Goal: Task Accomplishment & Management: Use online tool/utility

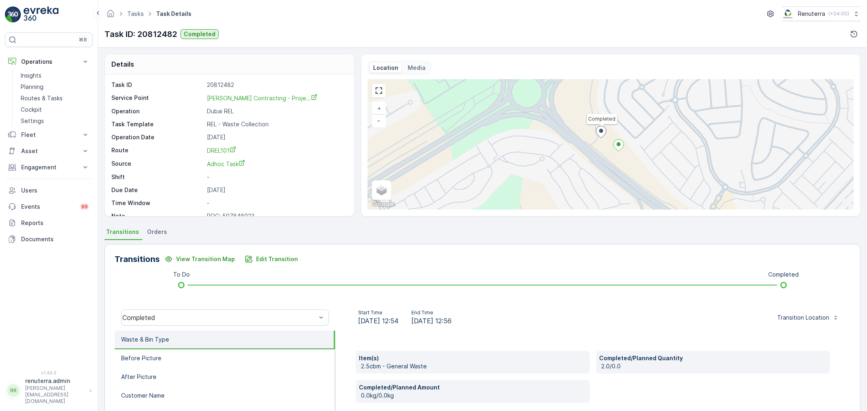
click at [137, 18] on ul "Tasks" at bounding box center [140, 14] width 29 height 12
click at [134, 11] on link "Tasks" at bounding box center [135, 13] width 17 height 7
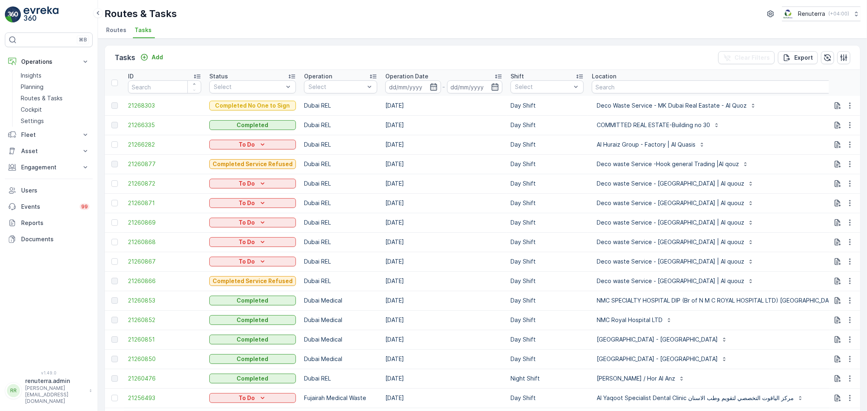
click at [136, 29] on span "Tasks" at bounding box center [143, 30] width 17 height 8
click at [130, 29] on ul "Routes Tasks" at bounding box center [479, 31] width 750 height 14
click at [127, 29] on li "Routes" at bounding box center [116, 31] width 25 height 14
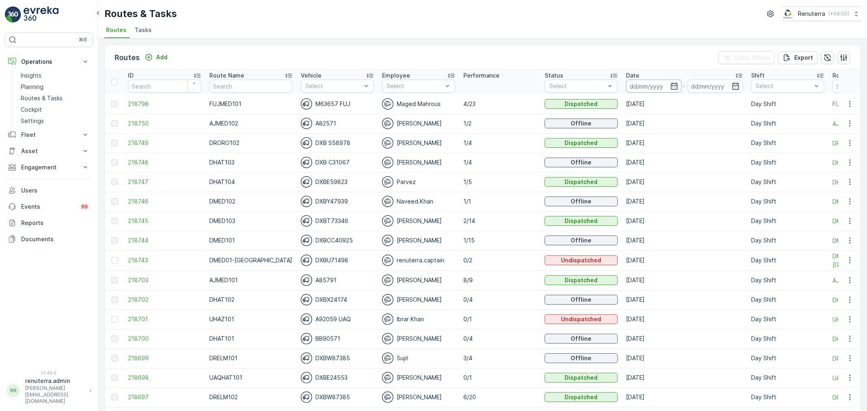
click at [640, 87] on input at bounding box center [654, 86] width 56 height 13
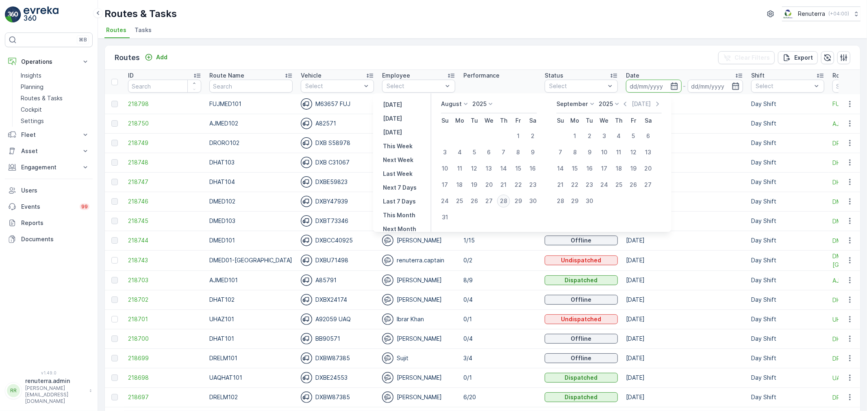
click at [502, 199] on div "28" at bounding box center [503, 201] width 13 height 13
type input "[DATE]"
click at [502, 199] on div "28" at bounding box center [503, 201] width 13 height 13
type input "[DATE]"
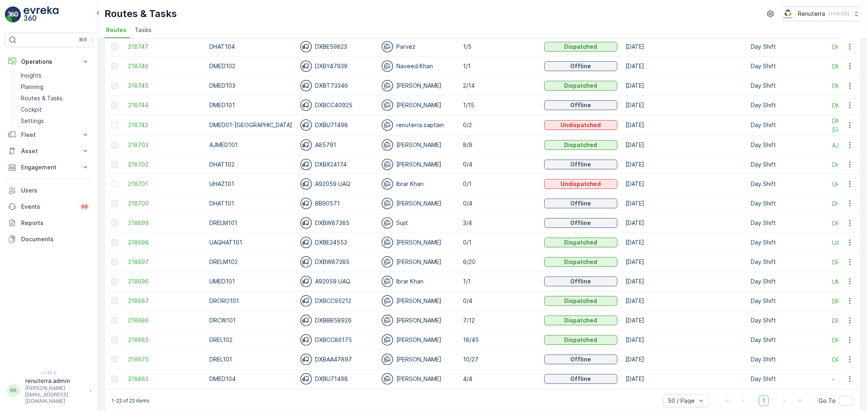
scroll to position [147, 0]
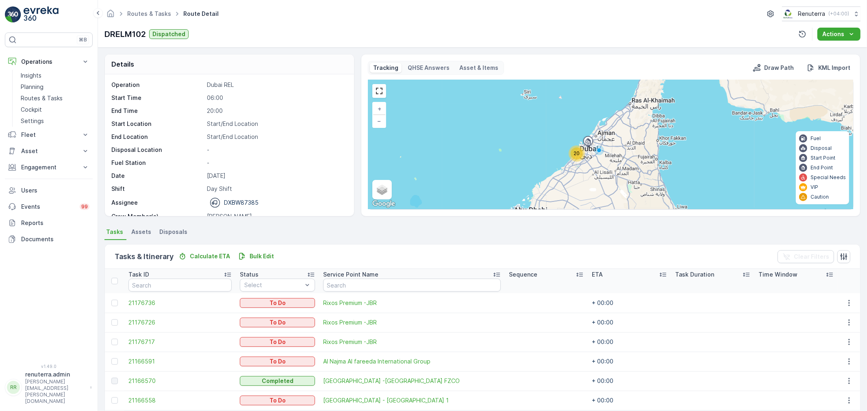
click at [148, 19] on div "Routes & Tasks Route Detail Renuterra ( +04:00 )" at bounding box center [482, 14] width 756 height 15
click at [147, 18] on ul "Routes & Tasks" at bounding box center [154, 14] width 56 height 12
click at [146, 15] on link "Routes & Tasks" at bounding box center [149, 13] width 44 height 7
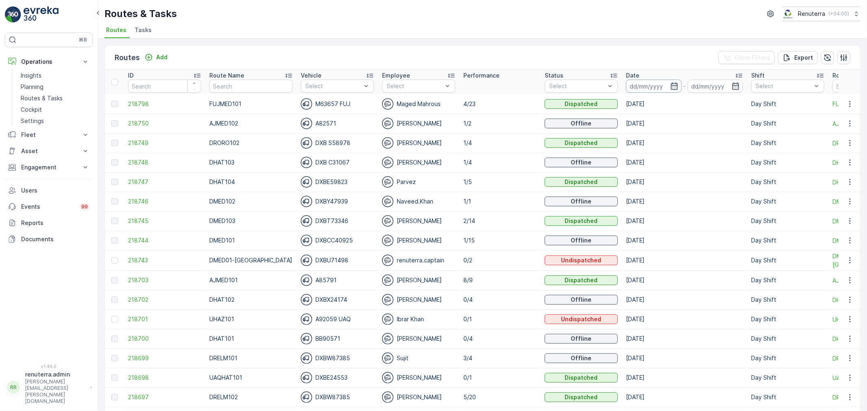
click at [643, 91] on input at bounding box center [654, 86] width 56 height 13
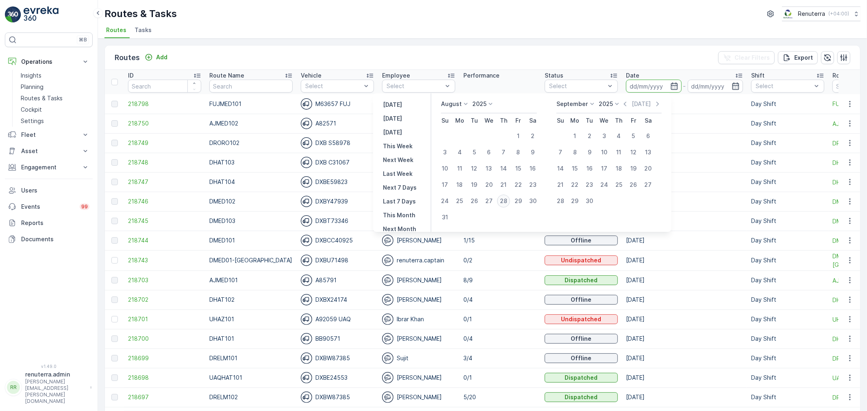
click at [510, 204] on div "28" at bounding box center [503, 201] width 13 height 13
type input "[DATE]"
click at [510, 204] on div "28" at bounding box center [503, 201] width 13 height 13
type input "[DATE]"
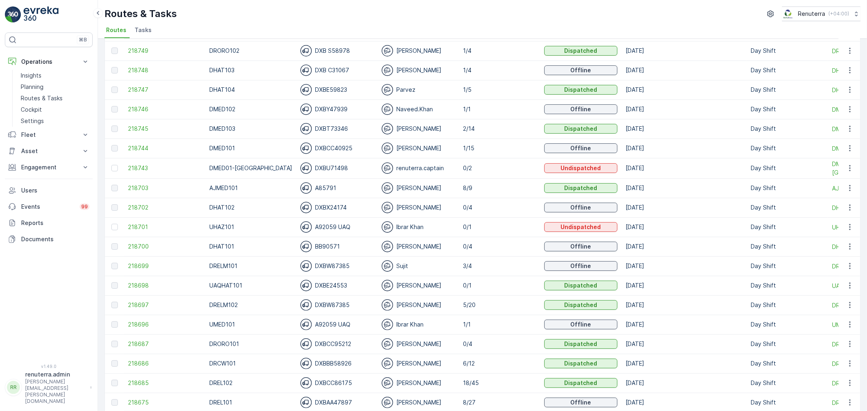
scroll to position [135, 0]
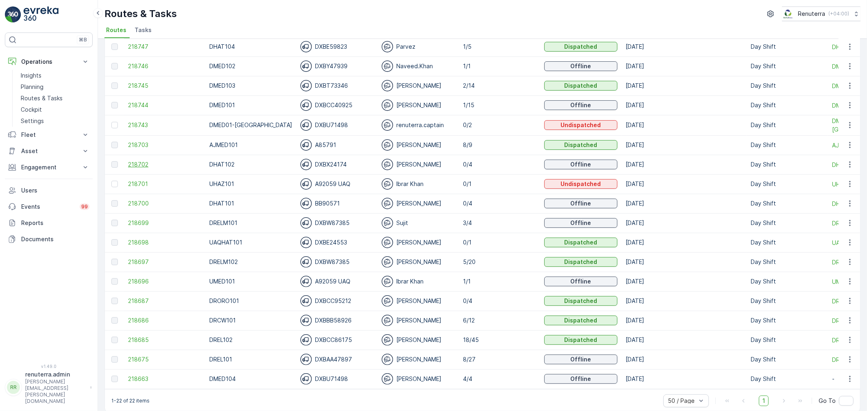
click at [151, 167] on span "218702" at bounding box center [164, 165] width 73 height 8
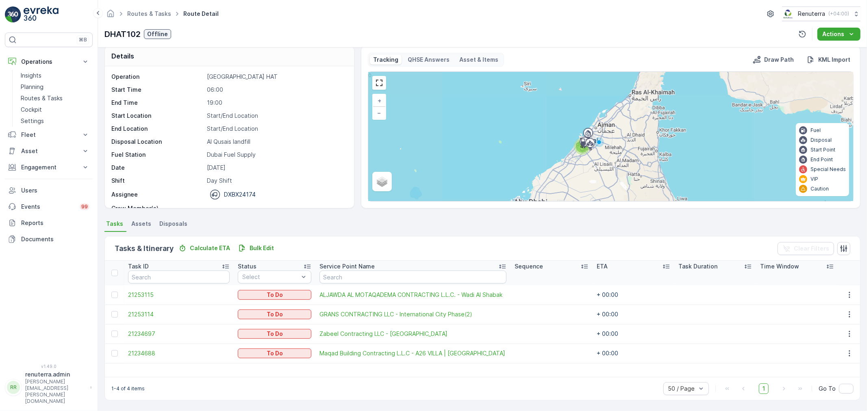
scroll to position [7, 0]
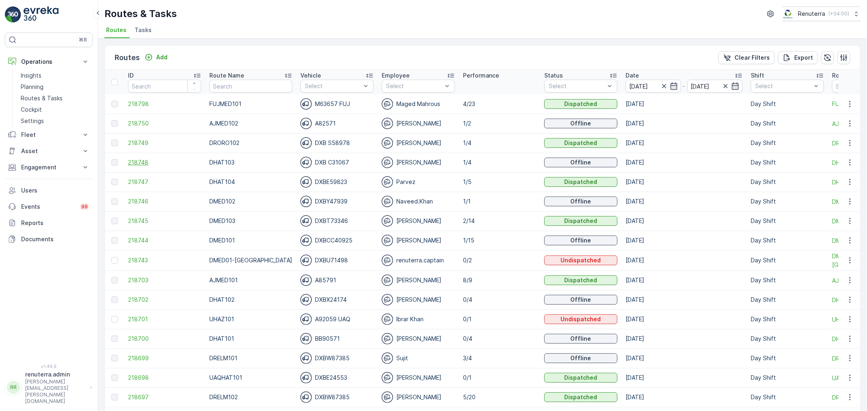
click at [144, 161] on span "218748" at bounding box center [164, 163] width 73 height 8
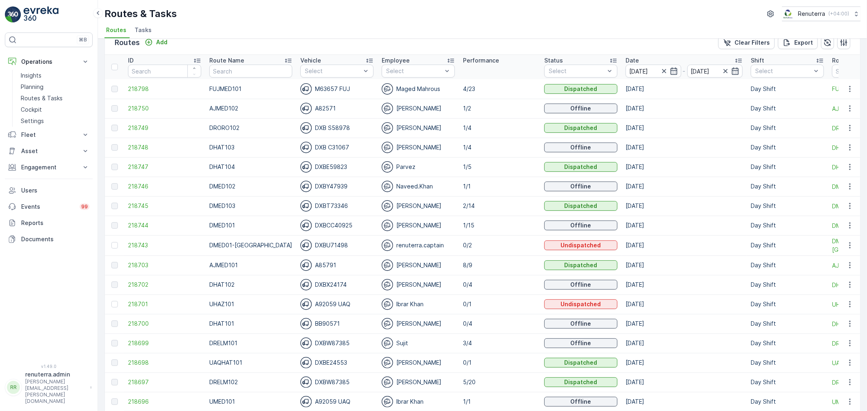
scroll to position [45, 0]
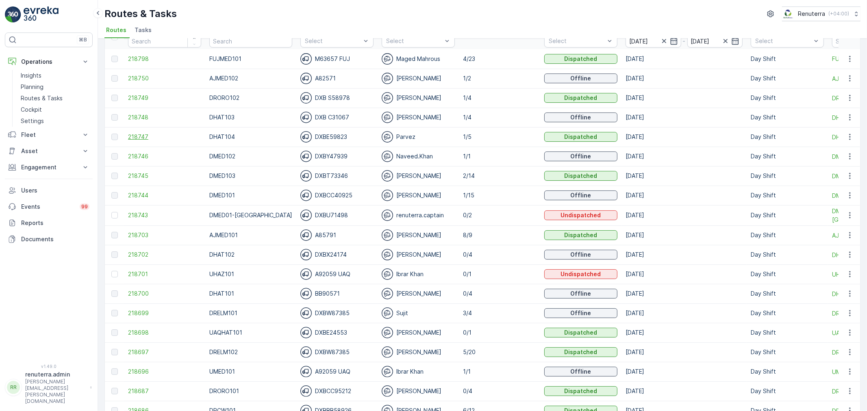
click at [155, 137] on span "218747" at bounding box center [164, 137] width 73 height 8
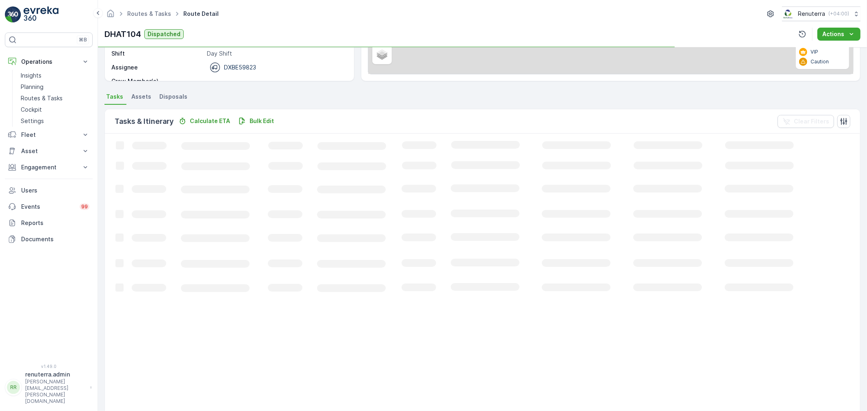
scroll to position [14, 0]
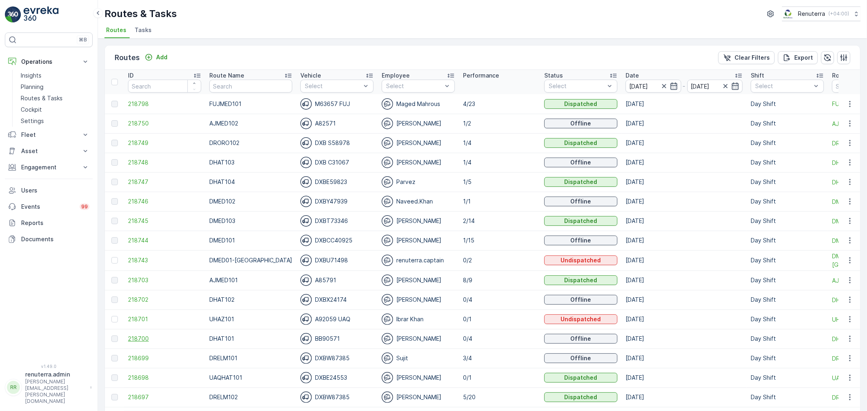
click at [129, 340] on span "218700" at bounding box center [164, 339] width 73 height 8
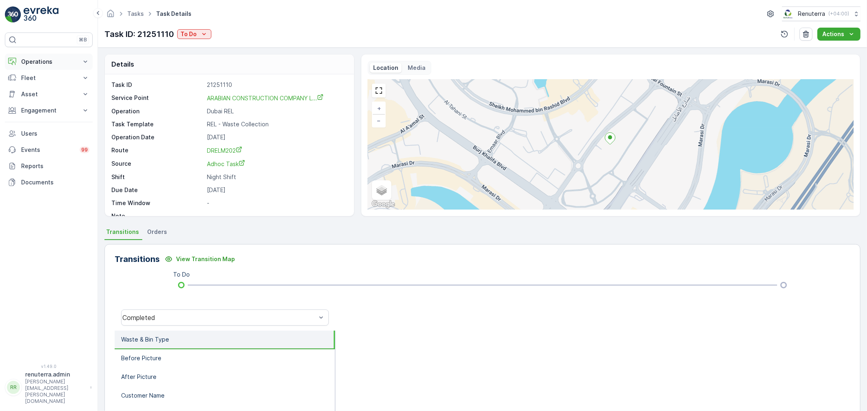
click at [38, 65] on p "Operations" at bounding box center [48, 62] width 55 height 8
click at [42, 76] on link "Insights" at bounding box center [54, 75] width 75 height 11
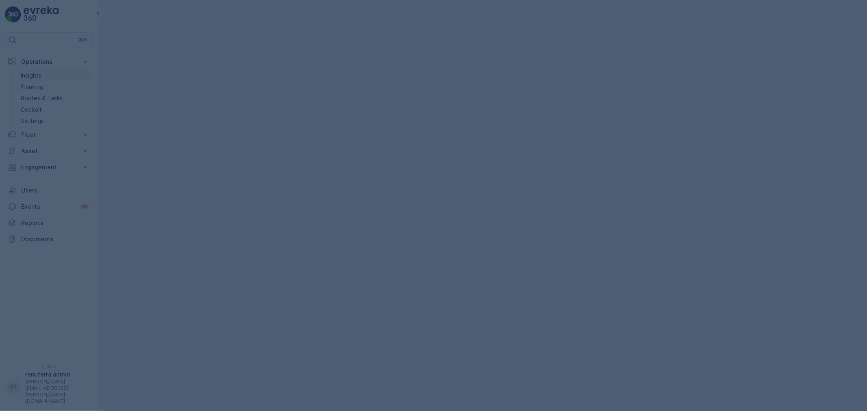
click at [41, 82] on div at bounding box center [433, 205] width 867 height 411
click at [41, 84] on p "Planning" at bounding box center [32, 87] width 23 height 8
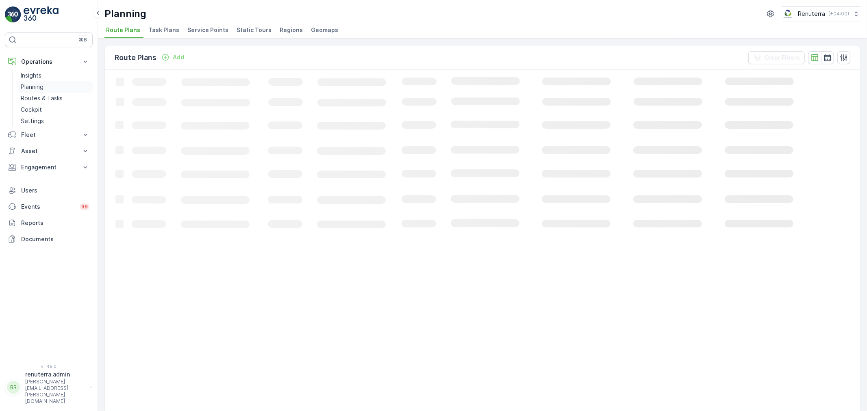
click at [41, 85] on p "Planning" at bounding box center [32, 87] width 23 height 8
click at [214, 26] on span "Service Points" at bounding box center [207, 30] width 41 height 8
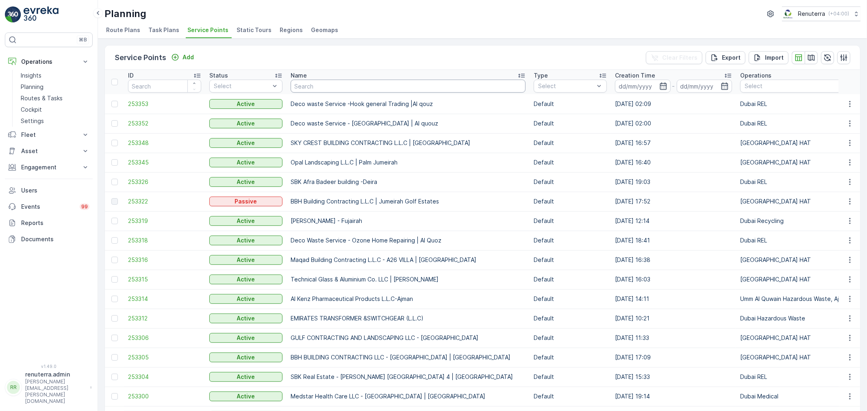
click at [304, 86] on input "text" at bounding box center [408, 86] width 235 height 13
type input "maya"
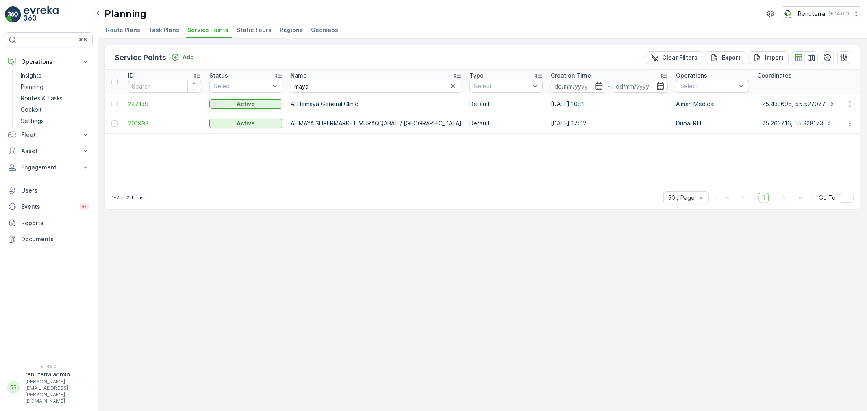
click at [152, 121] on span "201993" at bounding box center [164, 124] width 73 height 8
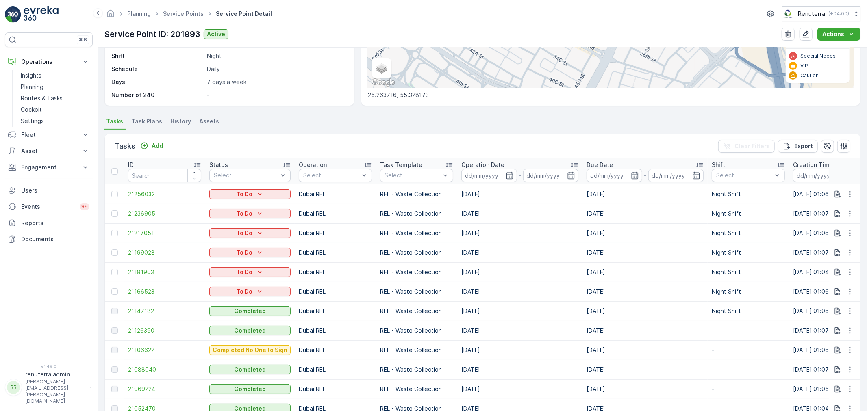
scroll to position [180, 0]
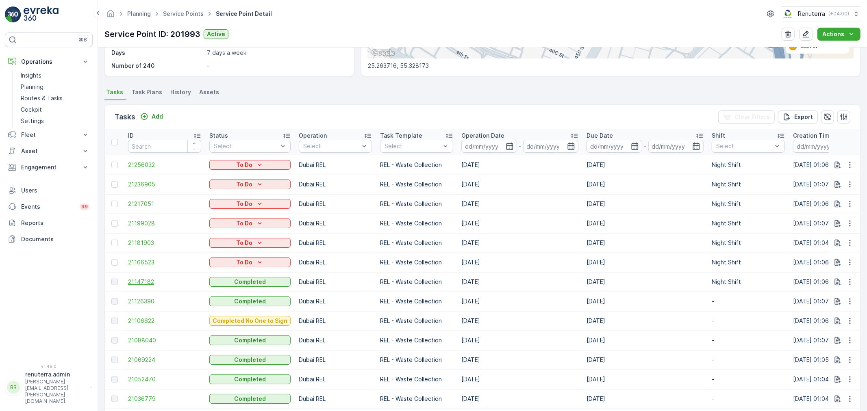
click at [140, 278] on span "21147182" at bounding box center [164, 282] width 73 height 8
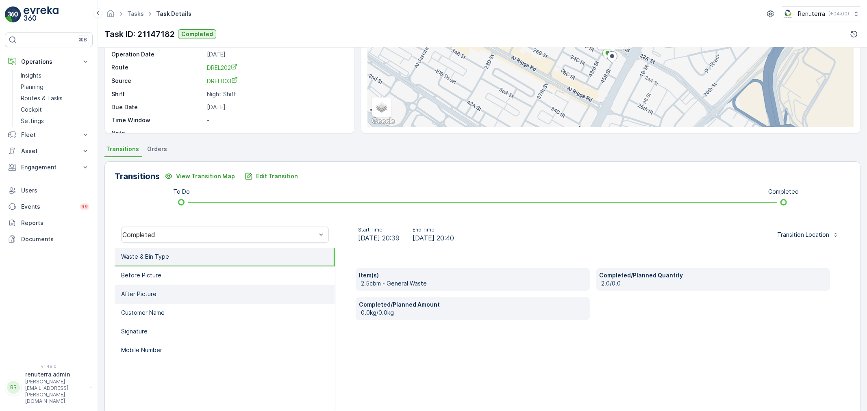
scroll to position [90, 0]
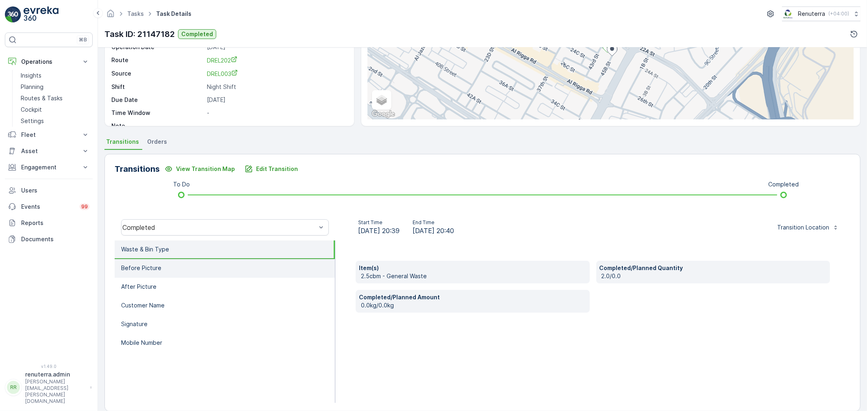
click at [189, 270] on li "Before Picture" at bounding box center [225, 268] width 220 height 19
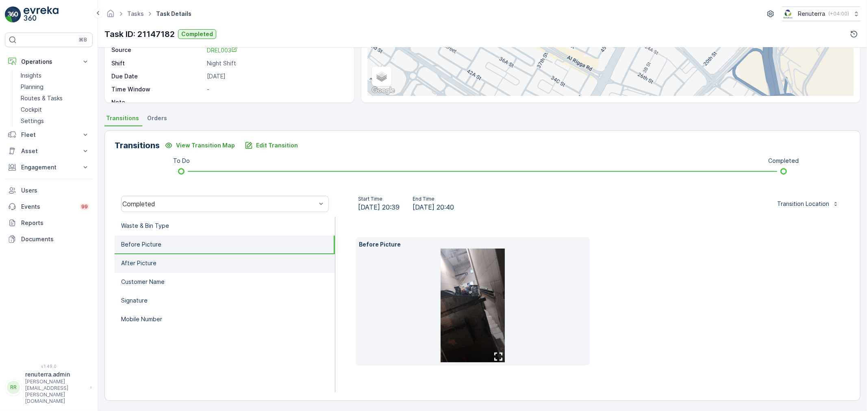
click at [211, 258] on li "After Picture" at bounding box center [225, 263] width 220 height 19
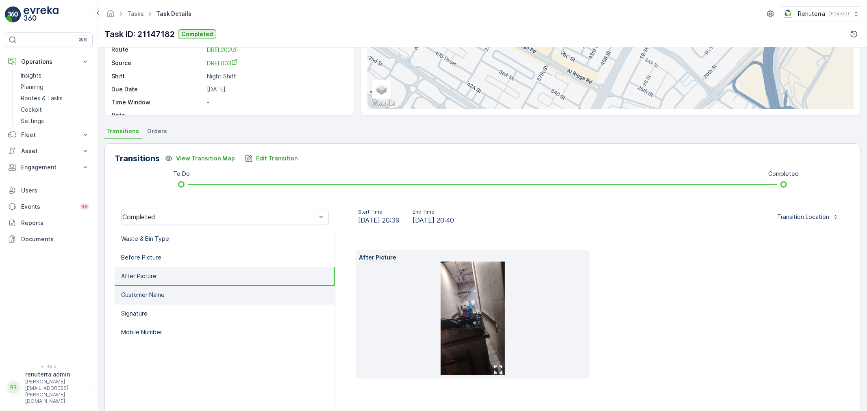
click at [179, 302] on li "Customer Name" at bounding box center [225, 295] width 220 height 19
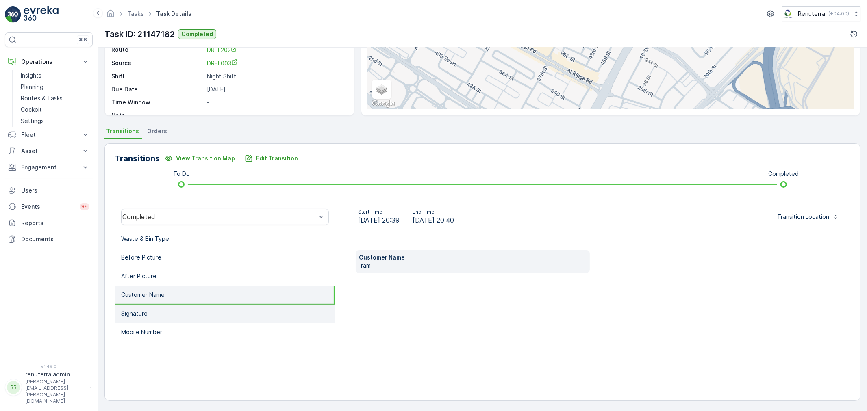
click at [177, 311] on li "Signature" at bounding box center [225, 314] width 220 height 19
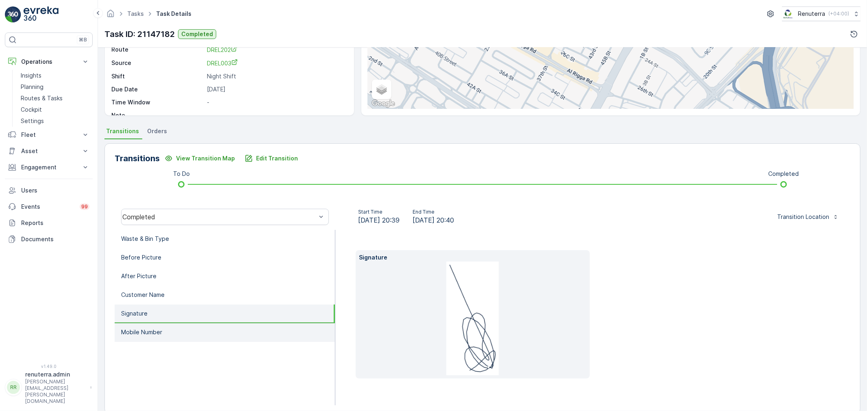
click at [176, 324] on li "Mobile Number" at bounding box center [225, 333] width 220 height 19
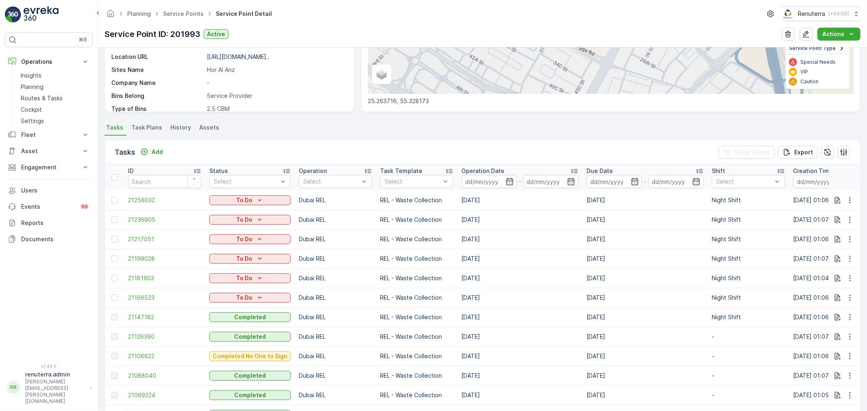
scroll to position [271, 0]
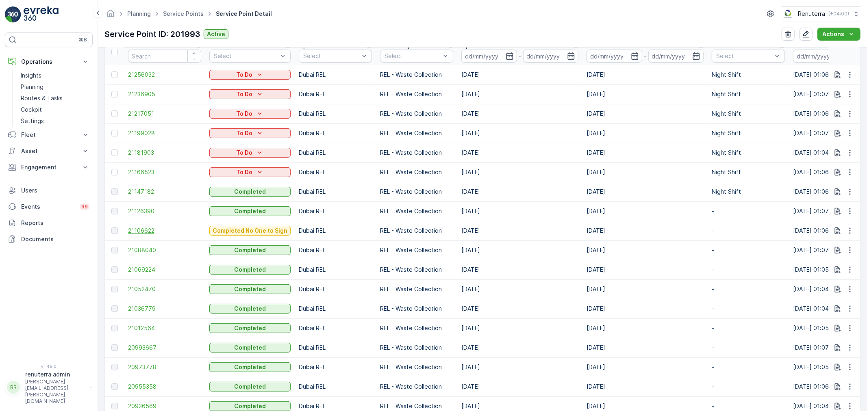
click at [147, 228] on span "21106622" at bounding box center [164, 231] width 73 height 8
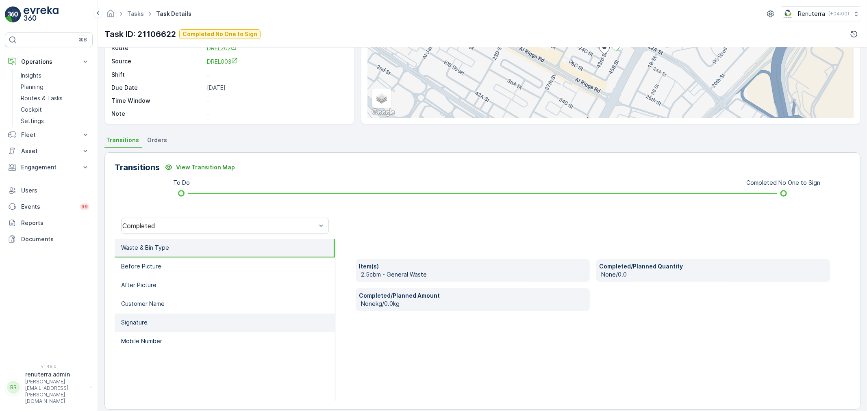
scroll to position [100, 0]
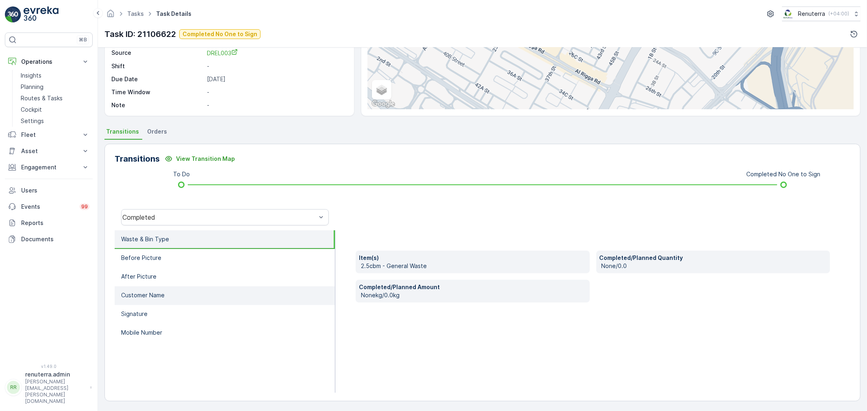
click at [256, 291] on li "Customer Name" at bounding box center [225, 296] width 220 height 19
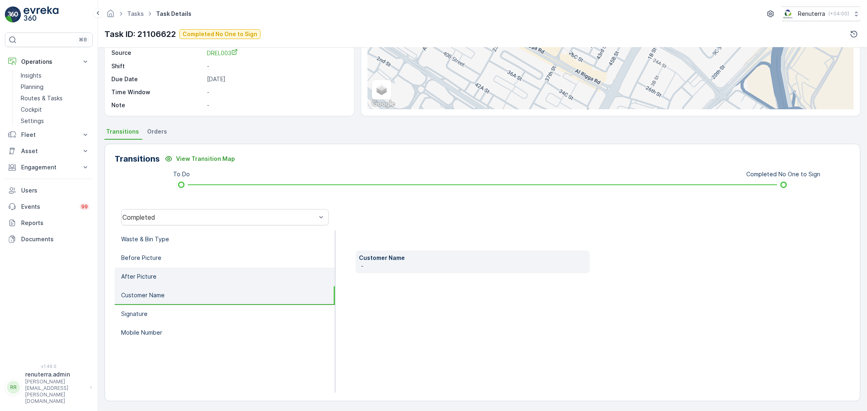
click at [247, 272] on li "After Picture" at bounding box center [225, 277] width 220 height 19
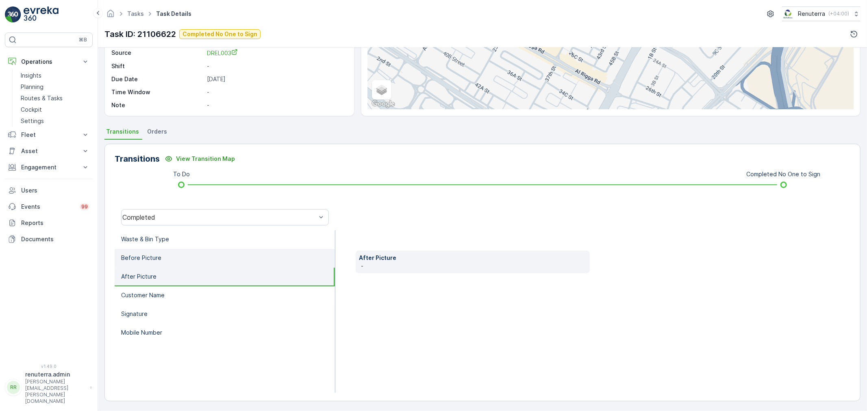
click at [246, 264] on li "Before Picture" at bounding box center [225, 258] width 220 height 19
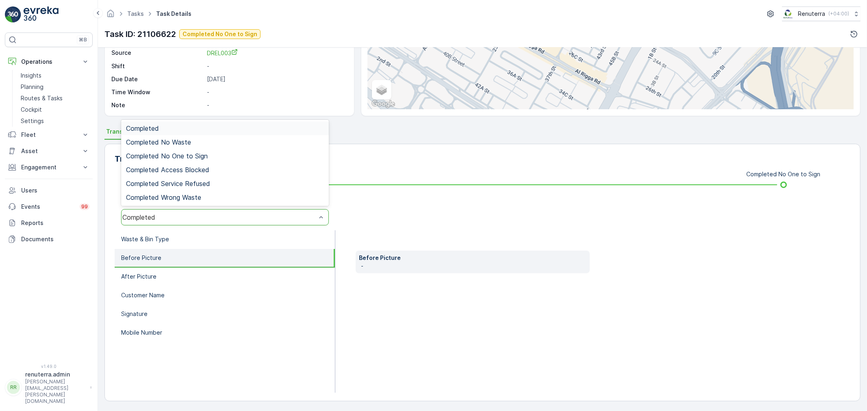
drag, startPoint x: 239, startPoint y: 220, endPoint x: 233, endPoint y: 204, distance: 16.7
click at [237, 218] on div "Completed" at bounding box center [219, 217] width 194 height 7
click at [219, 159] on div "Completed No One to Sign" at bounding box center [225, 155] width 198 height 7
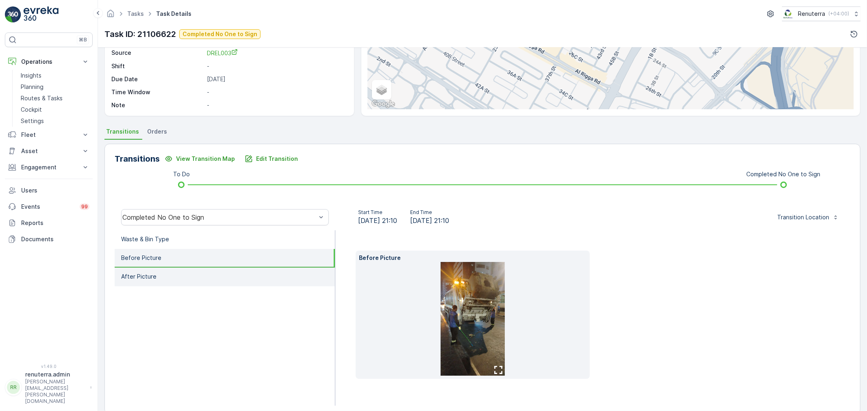
click at [188, 278] on li "After Picture" at bounding box center [225, 277] width 220 height 19
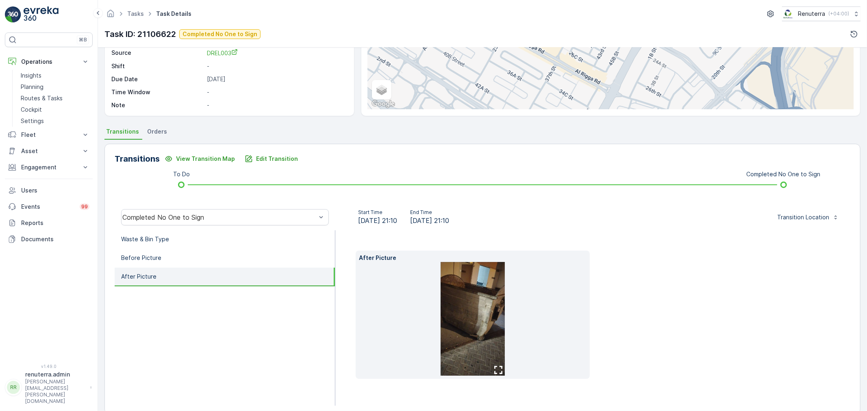
click at [194, 268] on li "After Picture" at bounding box center [225, 277] width 220 height 19
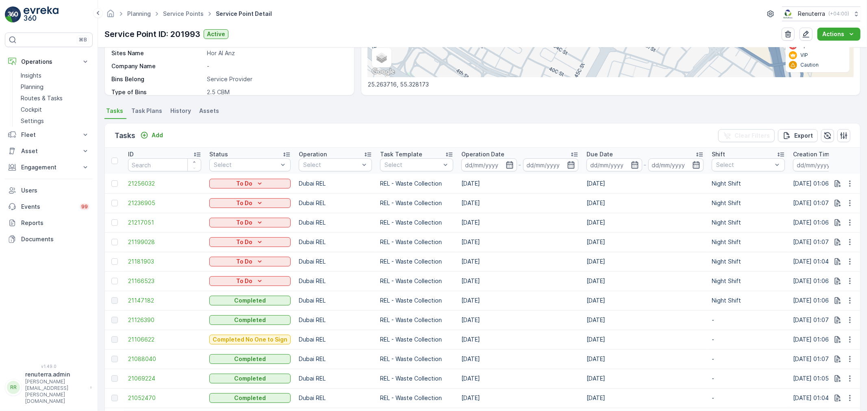
scroll to position [226, 0]
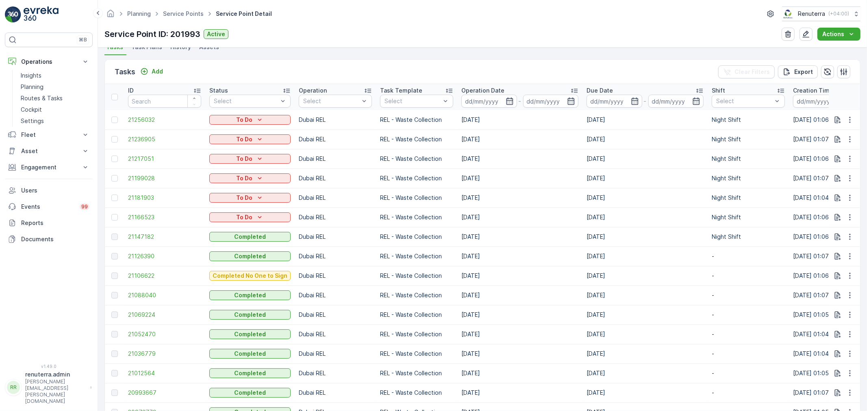
click at [130, 300] on td "21088040" at bounding box center [164, 296] width 81 height 20
click at [138, 295] on span "21088040" at bounding box center [164, 295] width 73 height 8
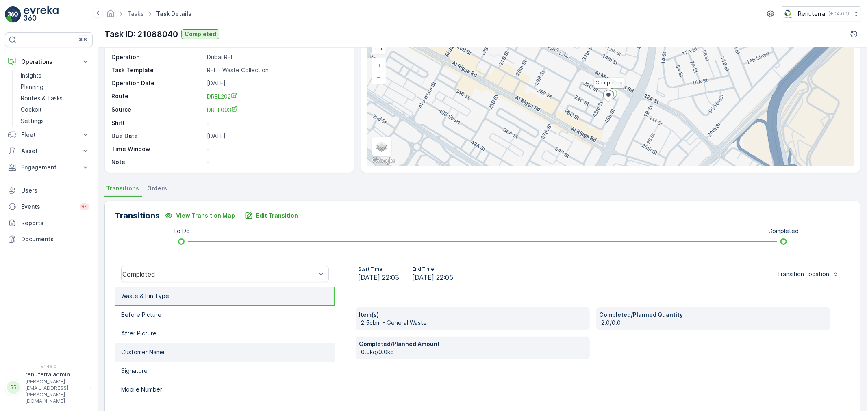
scroll to position [100, 0]
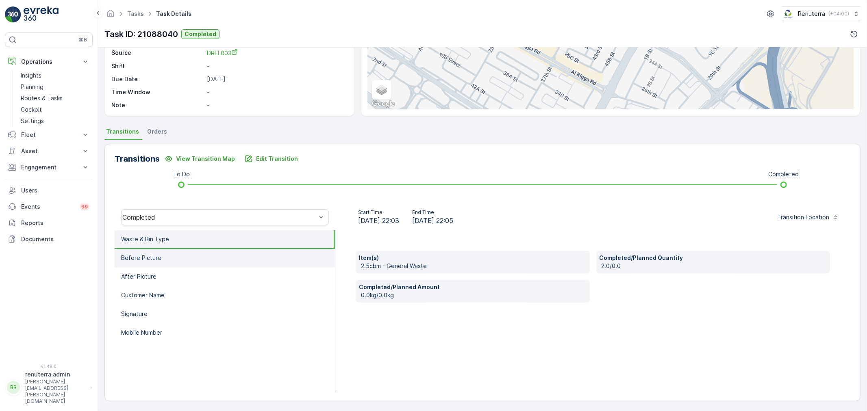
click at [188, 262] on li "Before Picture" at bounding box center [225, 258] width 220 height 19
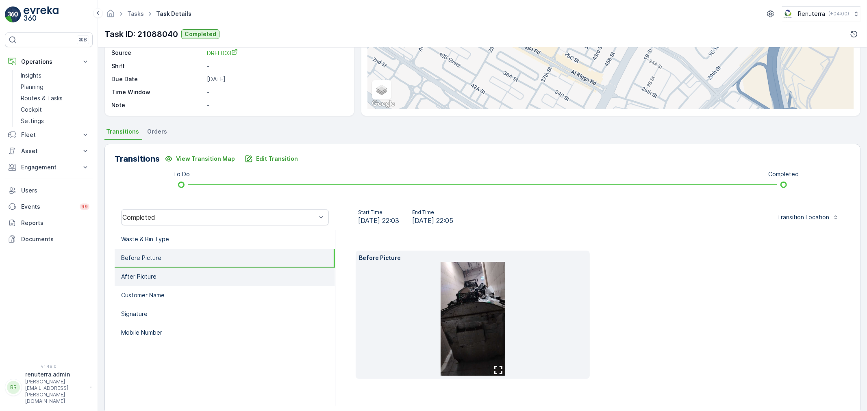
click at [283, 278] on li "After Picture" at bounding box center [225, 277] width 220 height 19
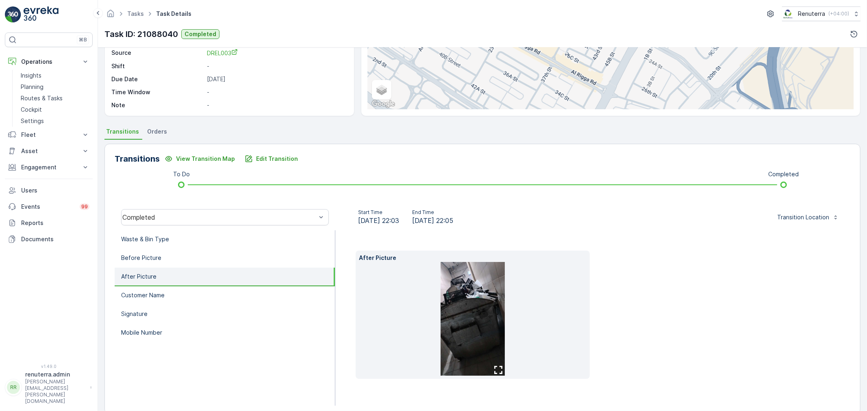
click at [487, 336] on img at bounding box center [473, 319] width 64 height 114
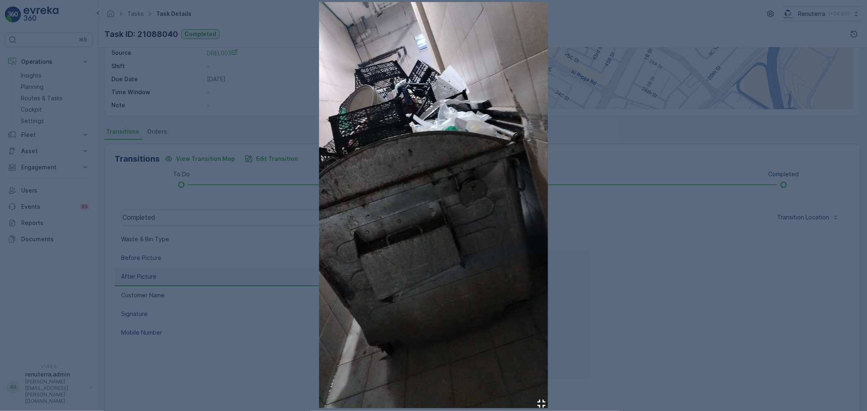
click at [617, 315] on div at bounding box center [433, 205] width 867 height 411
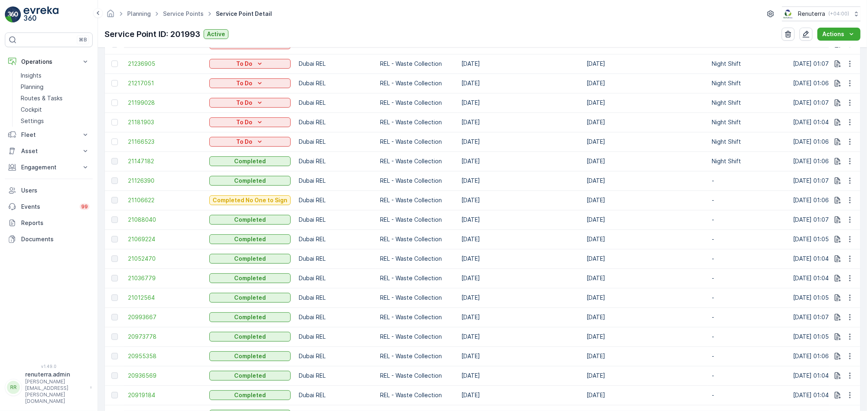
scroll to position [542, 0]
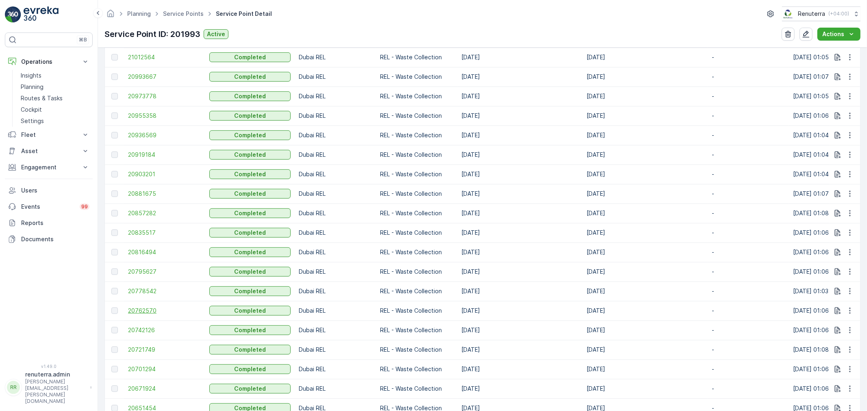
click at [157, 309] on span "20762570" at bounding box center [164, 311] width 73 height 8
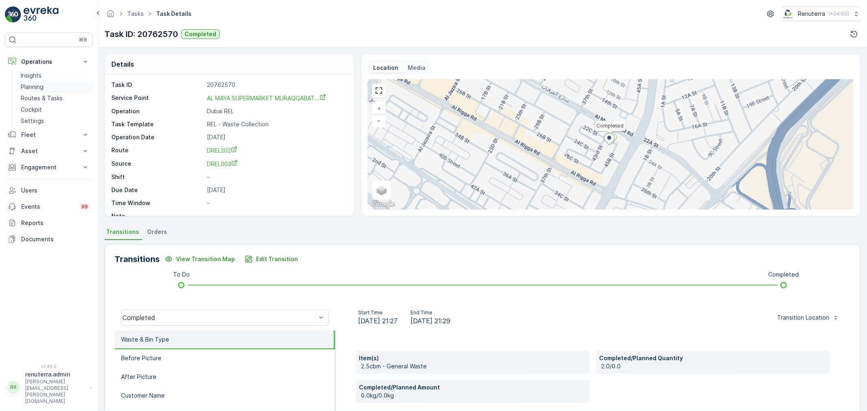
click at [46, 84] on link "Planning" at bounding box center [54, 86] width 75 height 11
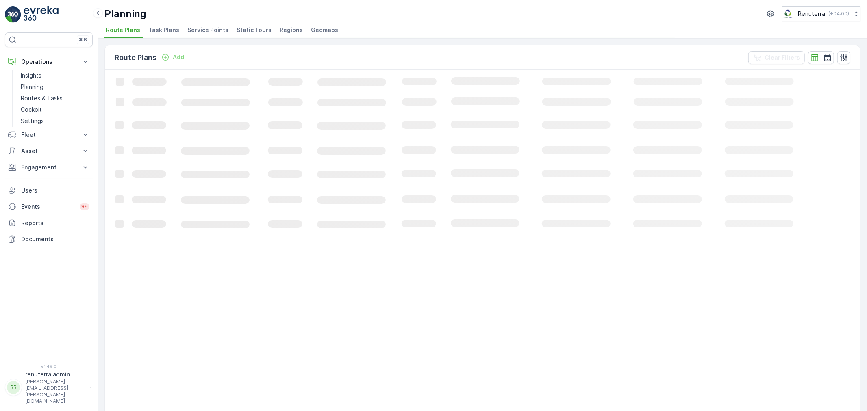
click at [200, 29] on span "Service Points" at bounding box center [207, 30] width 41 height 8
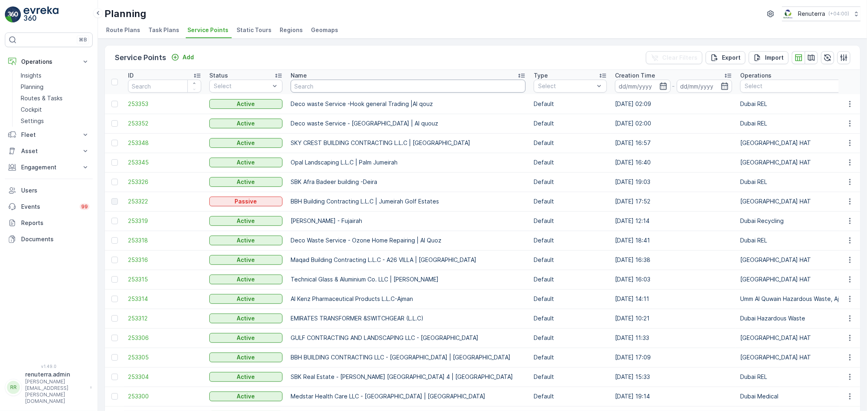
click at [319, 80] on input "text" at bounding box center [408, 86] width 235 height 13
type input "DP"
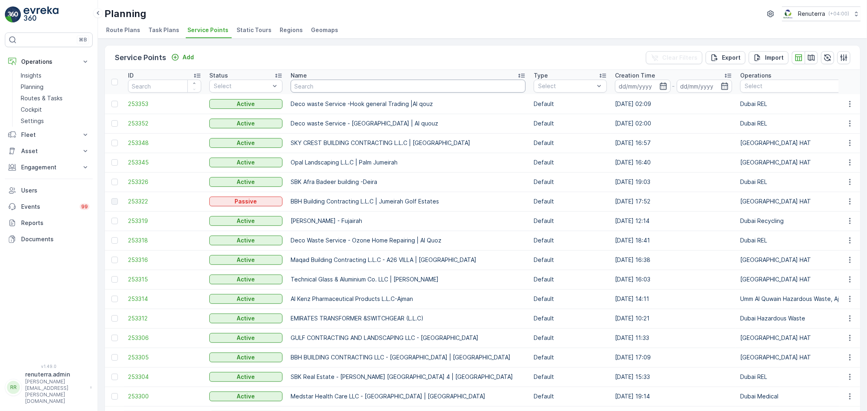
click at [317, 82] on input "text" at bounding box center [408, 86] width 235 height 13
type input "nmc"
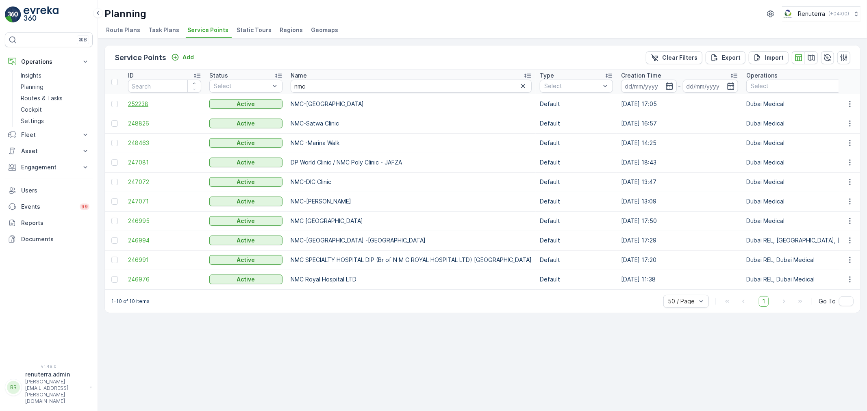
click at [145, 106] on span "252238" at bounding box center [164, 104] width 73 height 8
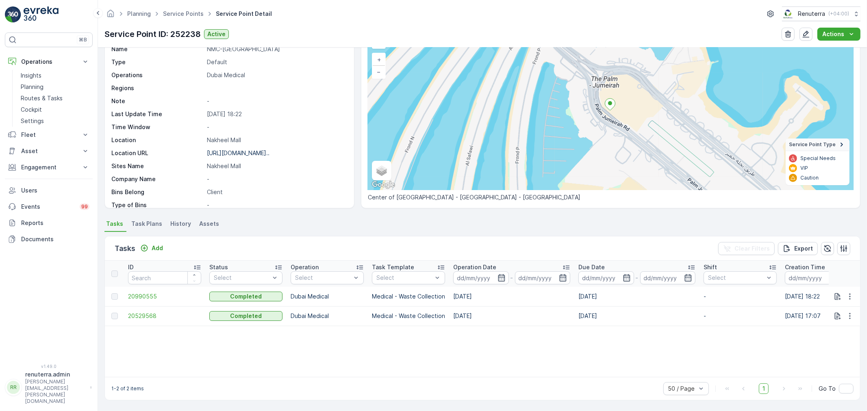
scroll to position [49, 0]
click at [155, 244] on p "Add" at bounding box center [157, 248] width 11 height 8
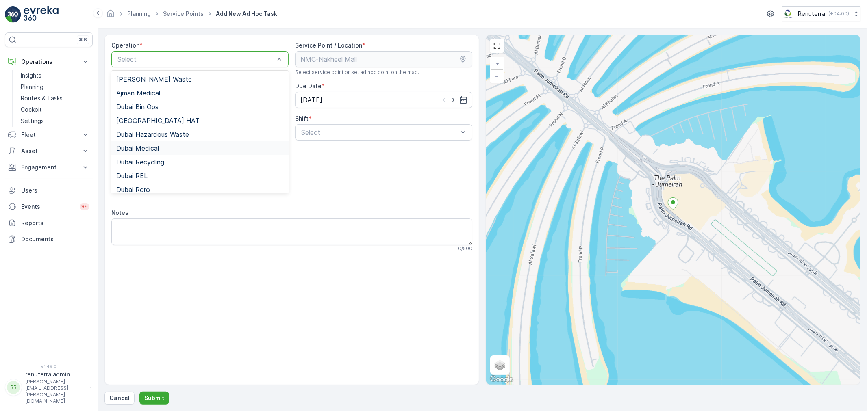
click at [152, 147] on span "Dubai Medical" at bounding box center [137, 148] width 43 height 7
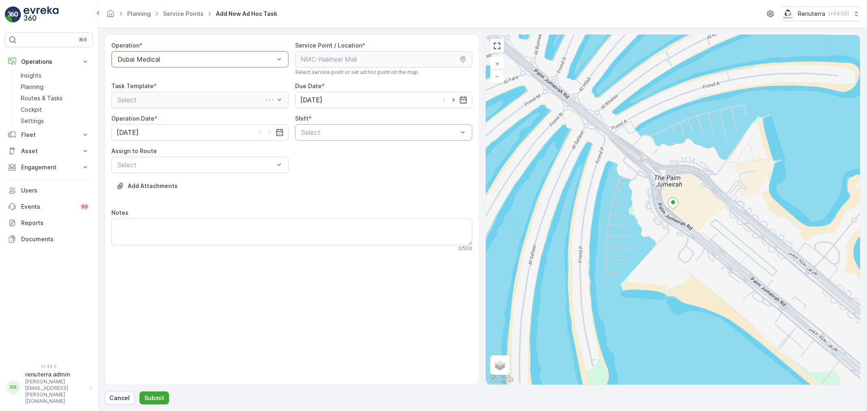
click at [363, 139] on div "Select" at bounding box center [383, 132] width 177 height 16
click at [351, 146] on div "Day Shift" at bounding box center [383, 153] width 177 height 14
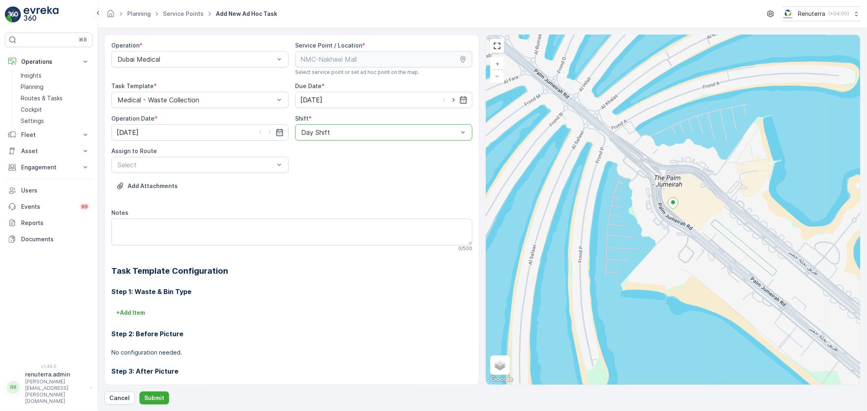
click at [334, 135] on div at bounding box center [379, 132] width 159 height 7
click at [331, 153] on div "Day Shift" at bounding box center [383, 152] width 167 height 7
click at [255, 166] on div at bounding box center [196, 164] width 159 height 7
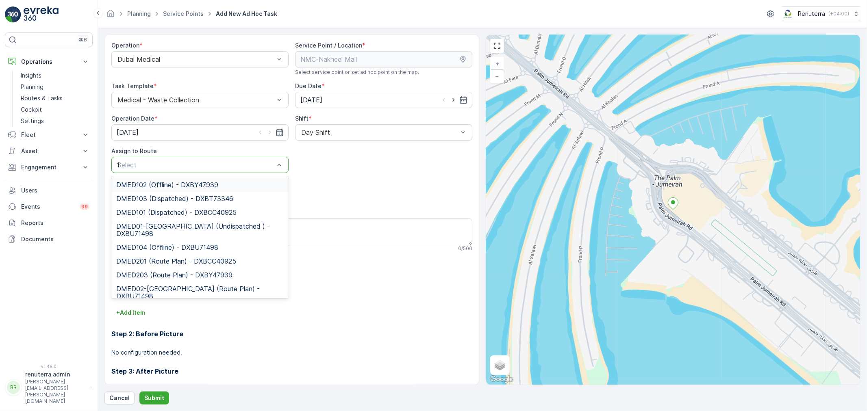
type input "101"
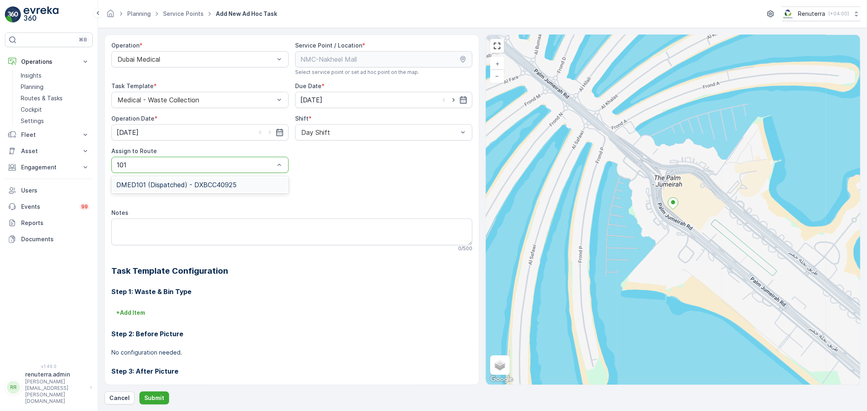
click at [202, 189] on div "DMED101 (Dispatched) - DXBCC40925" at bounding box center [199, 185] width 177 height 14
click at [145, 393] on button "Submit" at bounding box center [154, 398] width 30 height 13
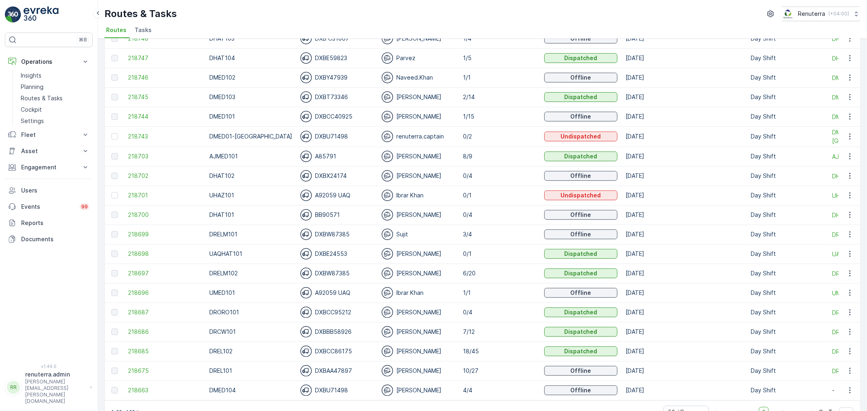
scroll to position [102, 0]
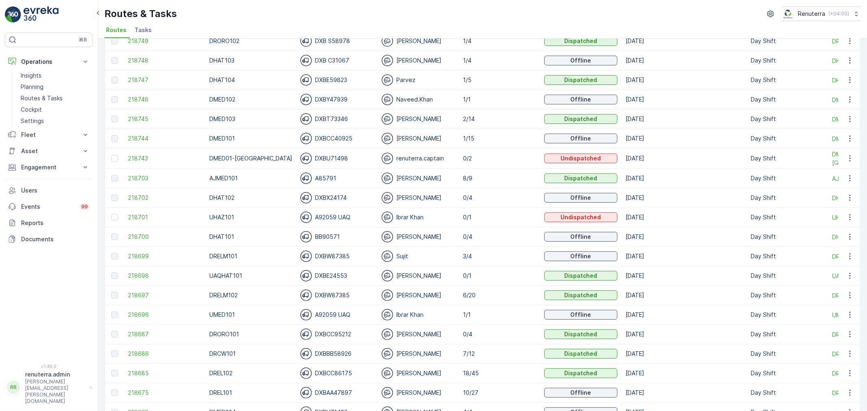
click at [148, 133] on td "218744" at bounding box center [164, 139] width 81 height 20
click at [146, 141] on span "218744" at bounding box center [164, 139] width 73 height 8
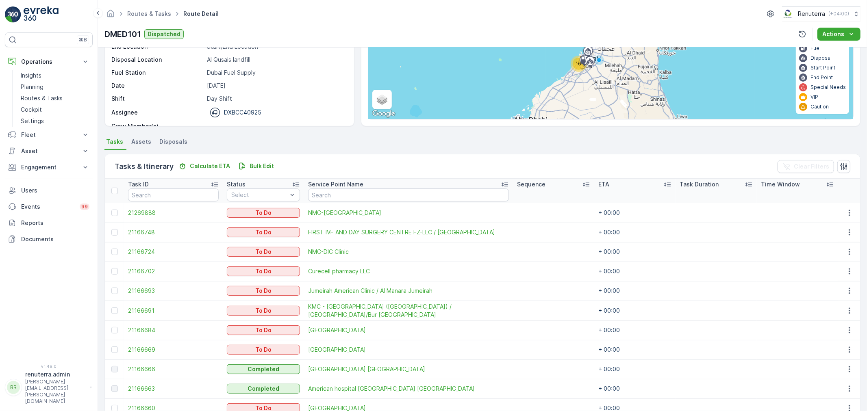
scroll to position [226, 0]
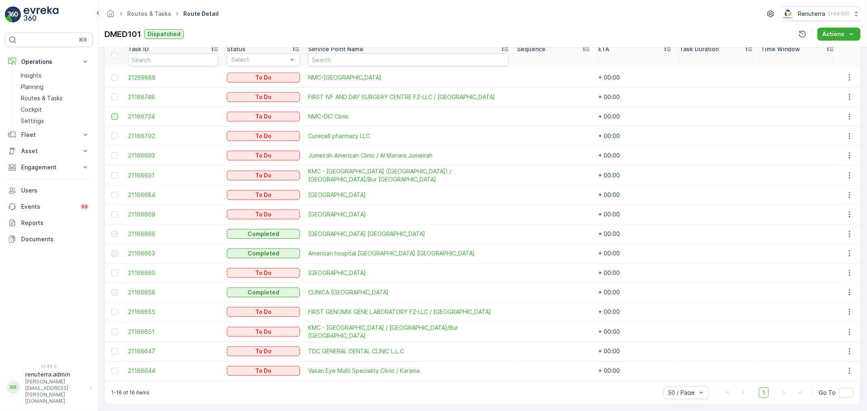
click at [112, 116] on div at bounding box center [114, 116] width 7 height 7
click at [111, 113] on input "checkbox" at bounding box center [111, 113] width 0 height 0
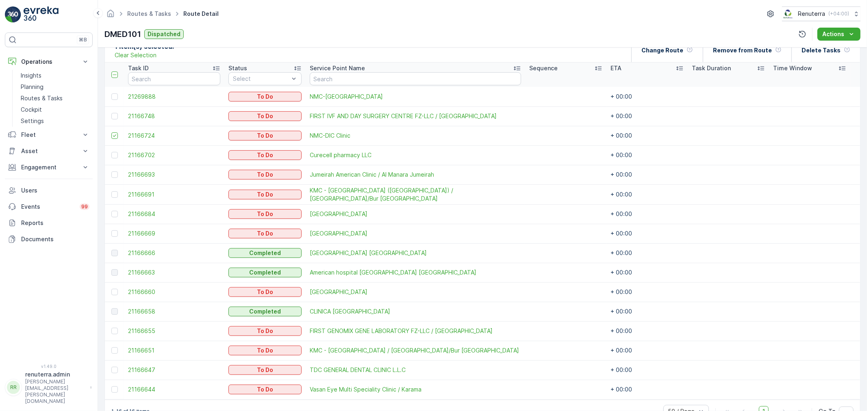
scroll to position [90, 0]
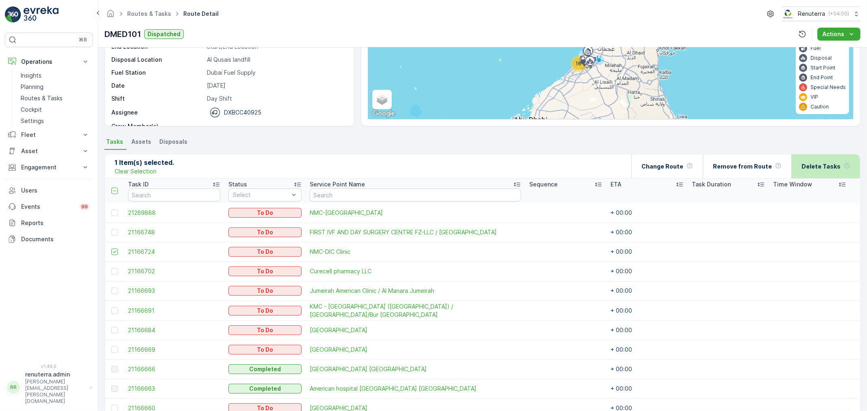
click at [836, 171] on div "Delete Tasks" at bounding box center [826, 166] width 49 height 24
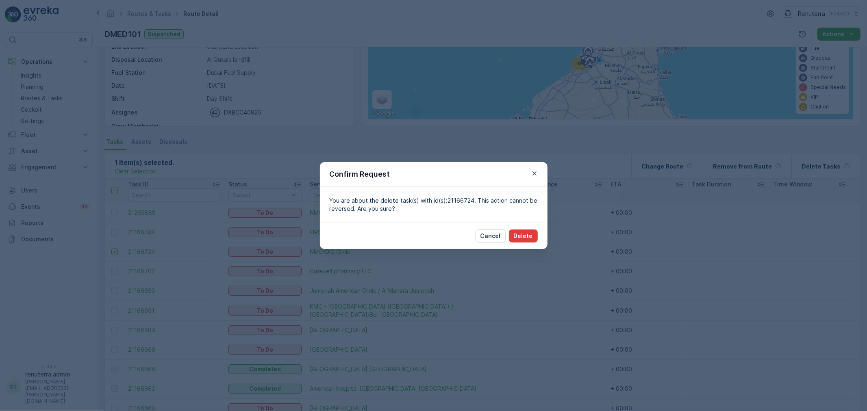
click at [523, 232] on p "Delete" at bounding box center [523, 236] width 19 height 8
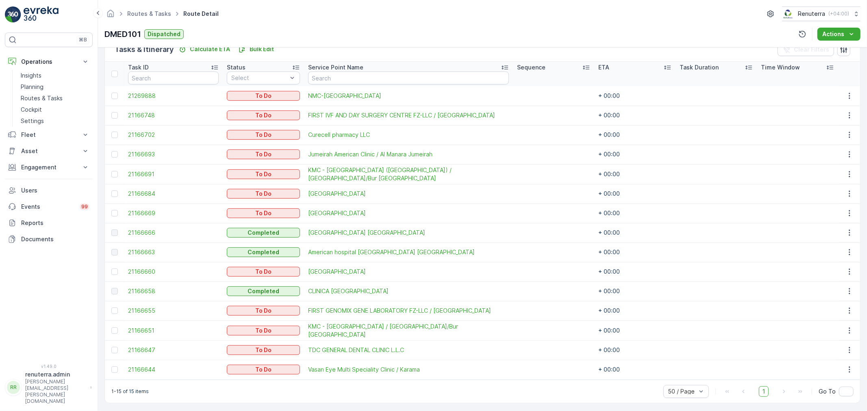
scroll to position [209, 0]
drag, startPoint x: 106, startPoint y: 137, endPoint x: 117, endPoint y: 132, distance: 11.6
click at [115, 133] on td at bounding box center [114, 134] width 19 height 20
click at [117, 132] on div at bounding box center [114, 133] width 7 height 7
click at [111, 130] on input "checkbox" at bounding box center [111, 130] width 0 height 0
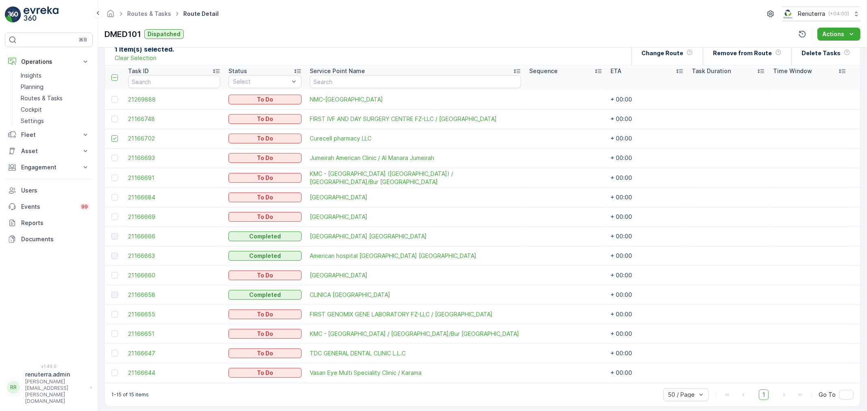
scroll to position [163, 0]
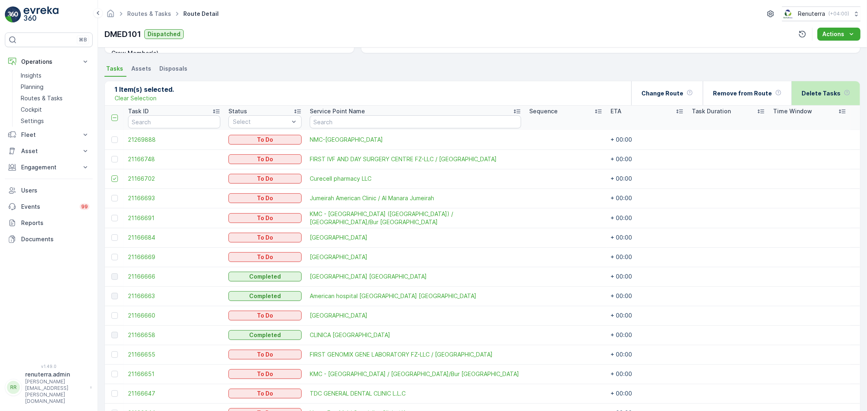
click at [811, 92] on p "Delete Tasks" at bounding box center [821, 93] width 39 height 8
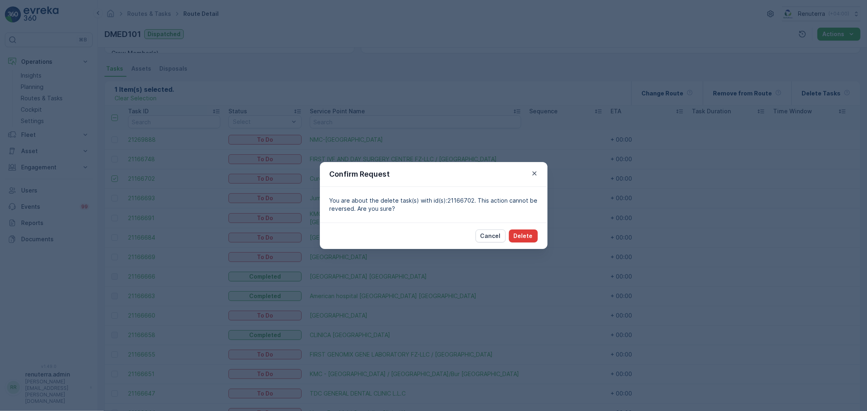
drag, startPoint x: 540, startPoint y: 230, endPoint x: 535, endPoint y: 234, distance: 6.3
click at [539, 231] on div "Cancel Delete" at bounding box center [434, 236] width 228 height 26
click at [535, 234] on button "Delete" at bounding box center [523, 236] width 29 height 13
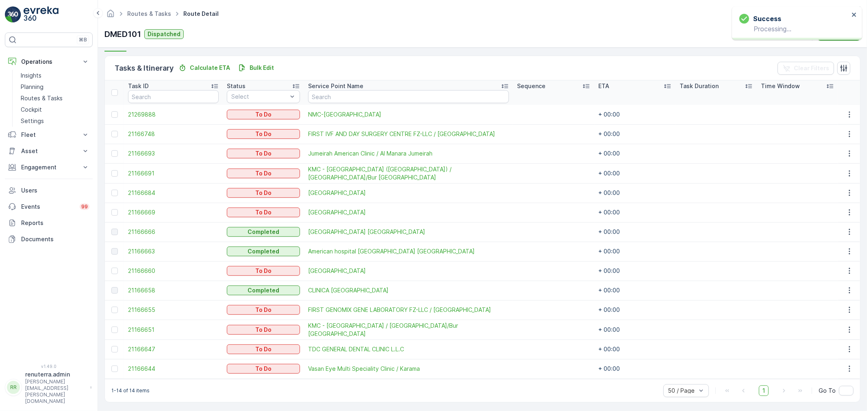
scroll to position [189, 0]
